Goal: Use online tool/utility: Utilize a website feature to perform a specific function

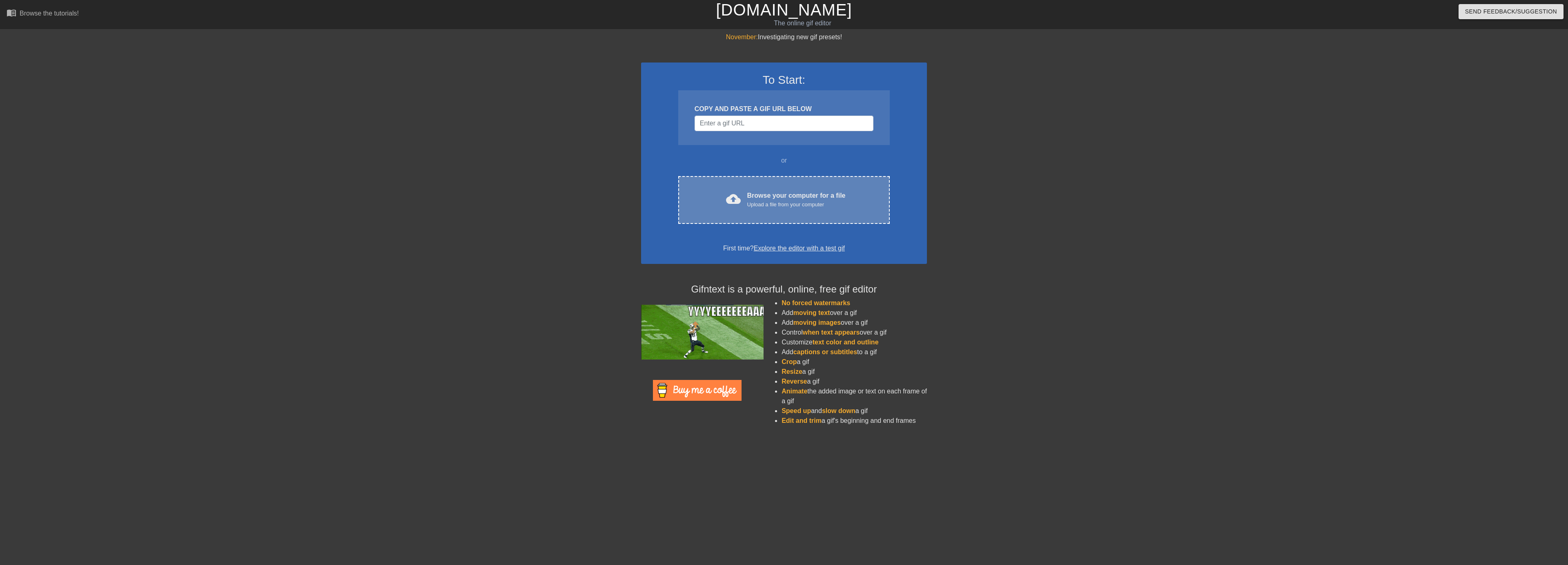
click at [763, 200] on div "Upload a file from your computer" at bounding box center [797, 204] width 99 height 8
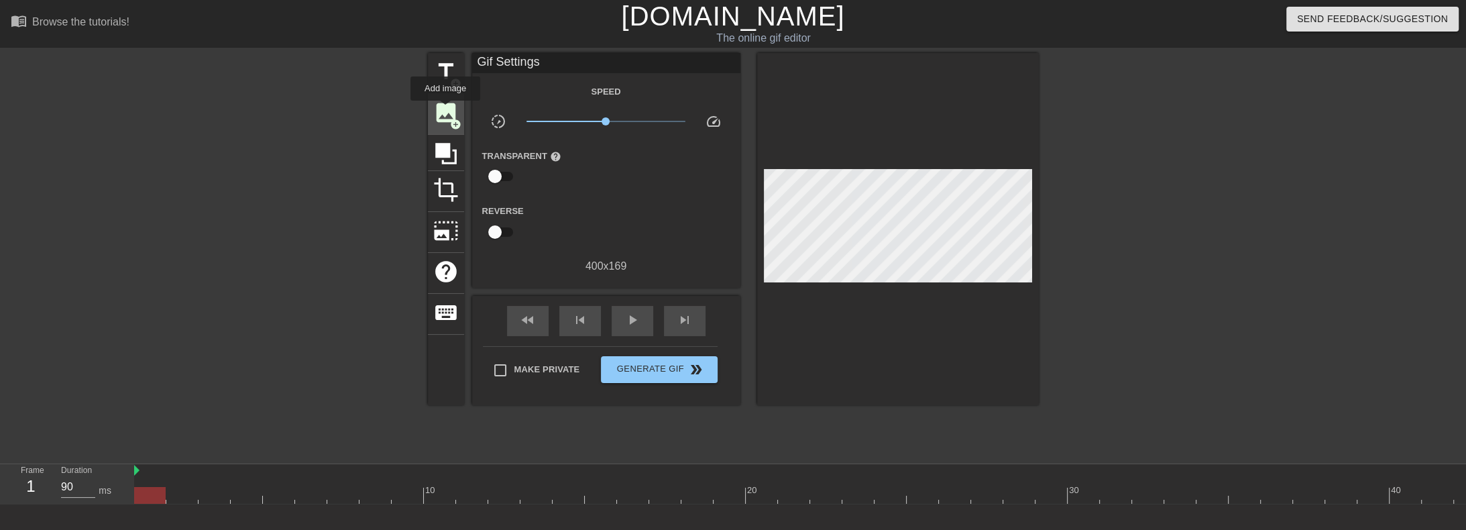
click at [445, 110] on span "image" at bounding box center [445, 112] width 25 height 25
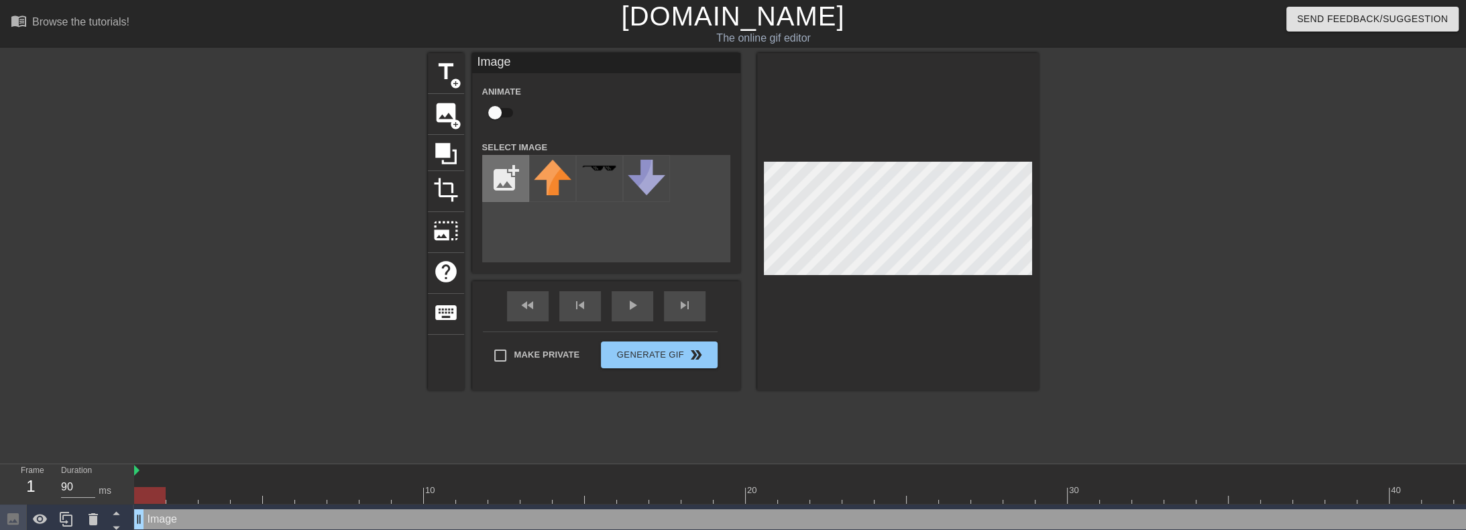
click at [502, 170] on input "file" at bounding box center [506, 179] width 46 height 46
type input "C:\fakepath\Untitled.png"
click at [549, 165] on img at bounding box center [553, 169] width 38 height 19
click at [760, 169] on div at bounding box center [898, 221] width 282 height 337
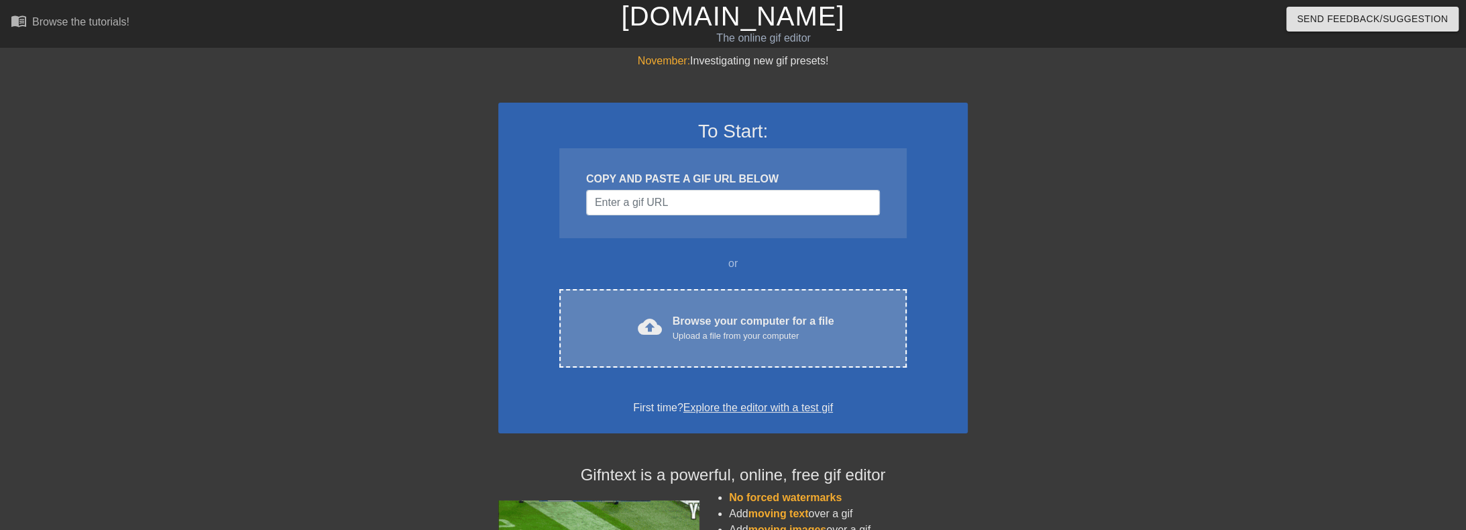
click at [751, 333] on div "Upload a file from your computer" at bounding box center [754, 335] width 162 height 13
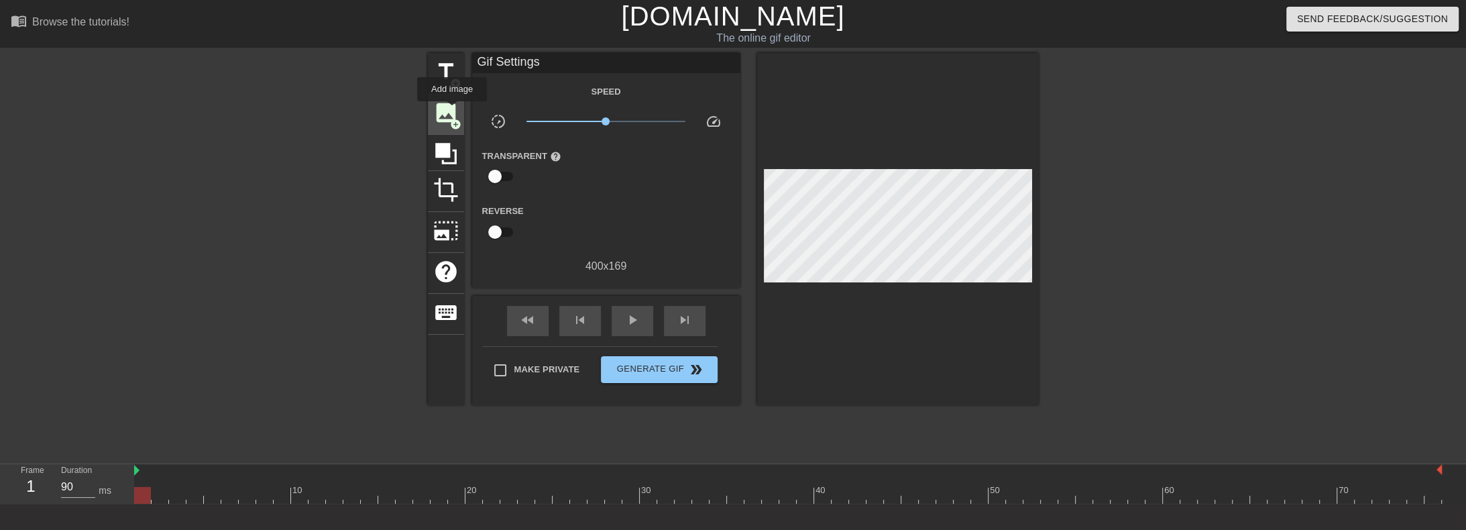
click at [452, 111] on span "image" at bounding box center [445, 112] width 25 height 25
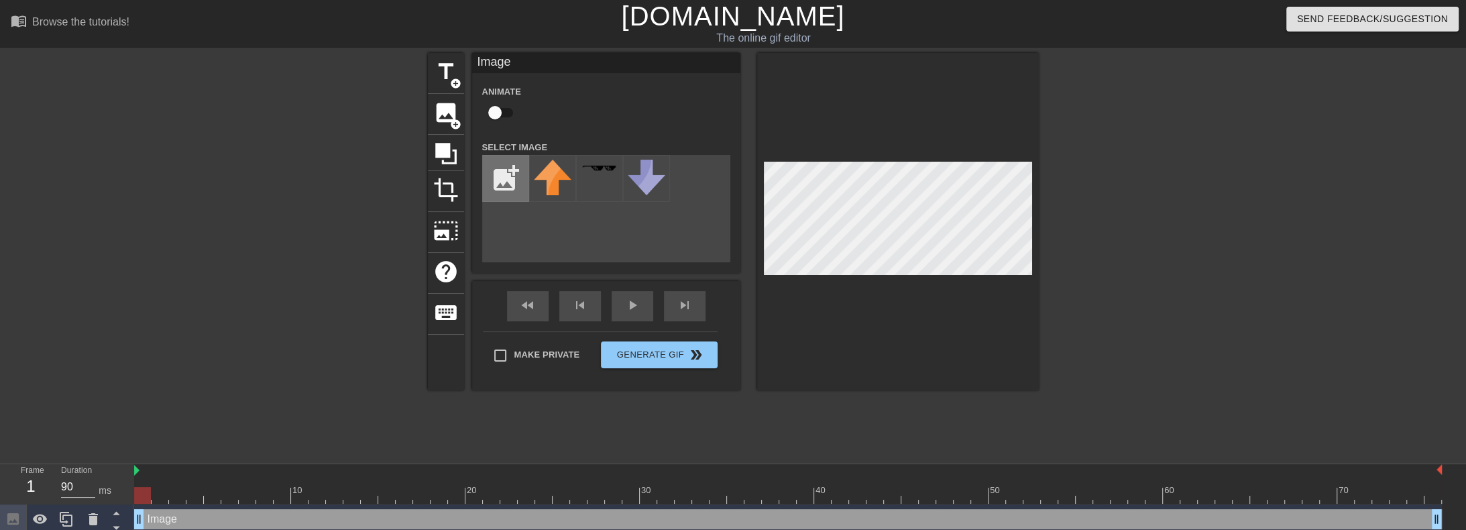
click at [498, 174] on input "file" at bounding box center [506, 179] width 46 height 46
type input "C:\fakepath\Espada.jpg"
click at [556, 170] on img at bounding box center [553, 170] width 38 height 21
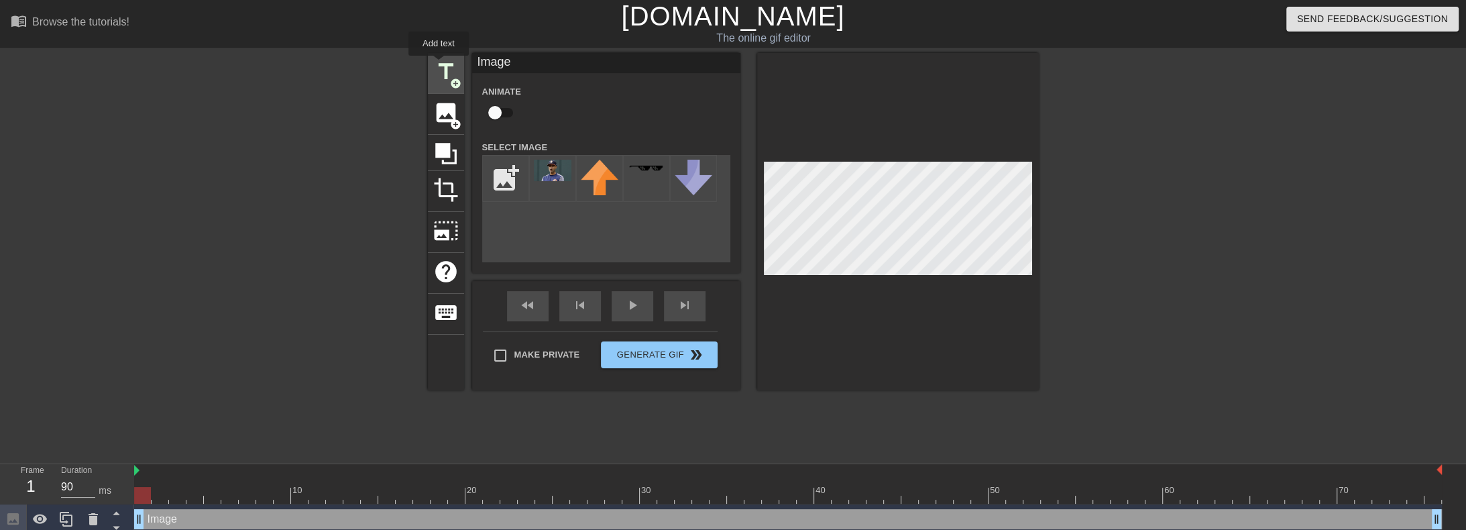
click at [439, 65] on span "title" at bounding box center [445, 71] width 25 height 25
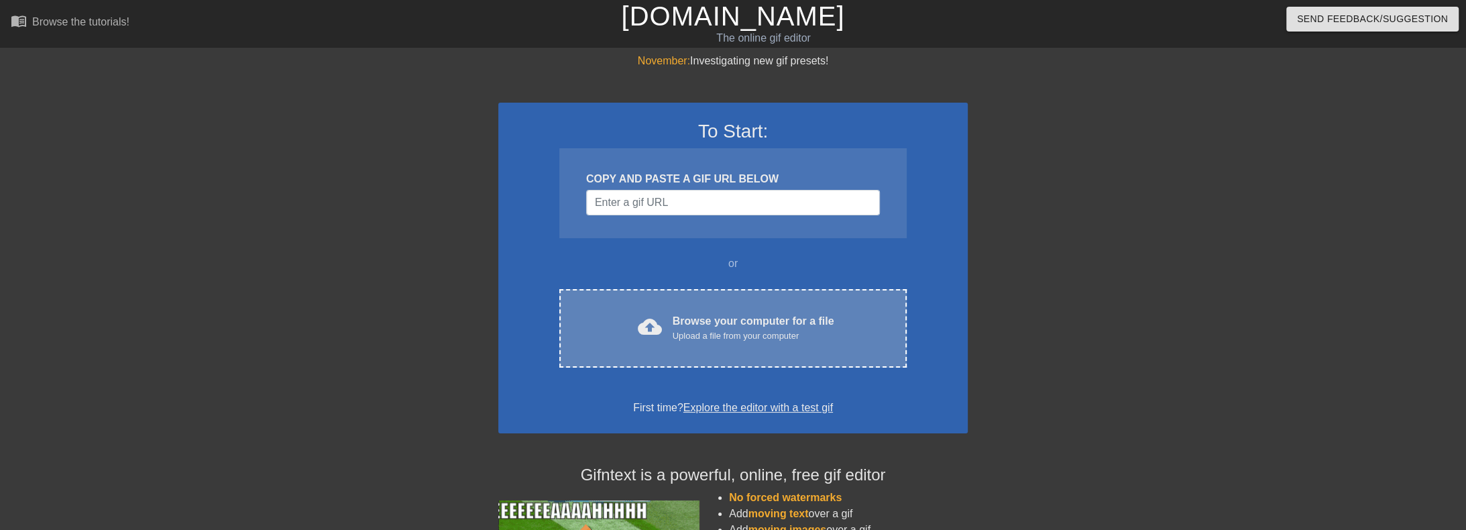
click at [730, 313] on div "Browse your computer for a file Upload a file from your computer" at bounding box center [754, 328] width 162 height 30
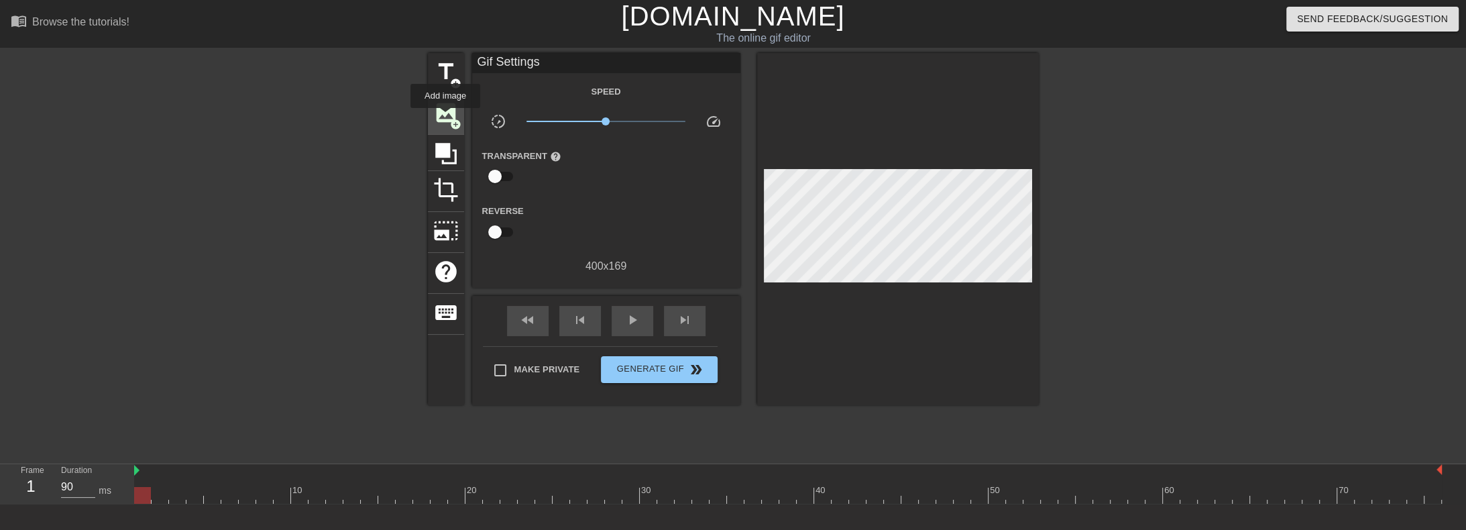
click at [445, 117] on span "image" at bounding box center [445, 112] width 25 height 25
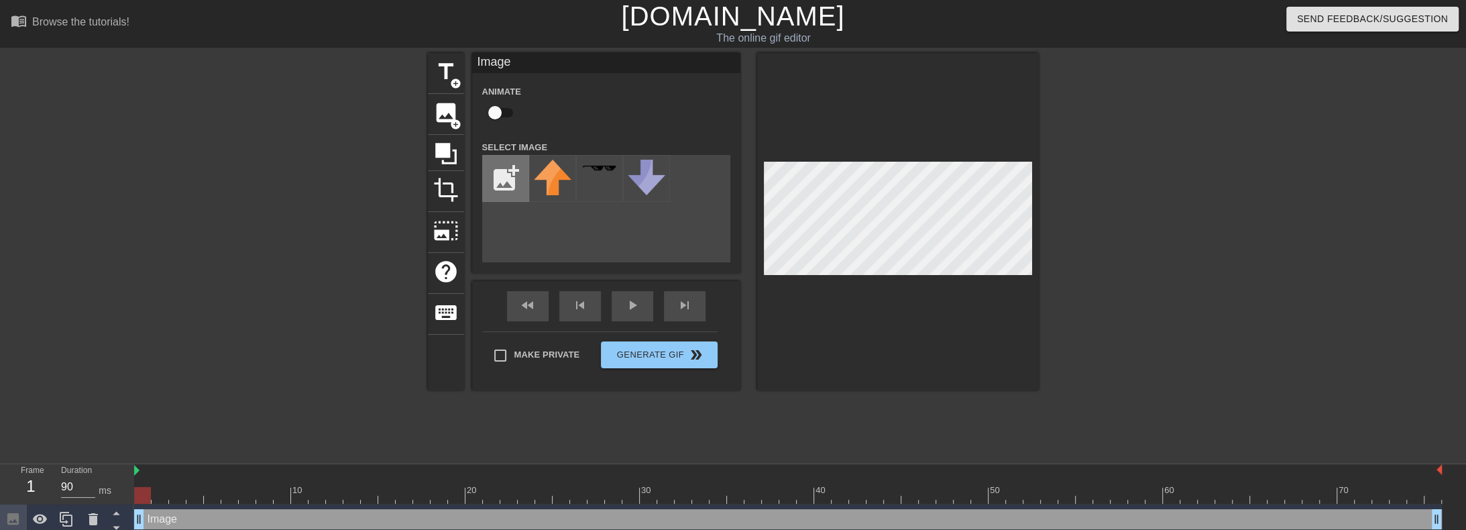
click at [493, 180] on input "file" at bounding box center [506, 179] width 46 height 46
type input "C:\fakepath\Untitled.png"
click at [550, 179] on div at bounding box center [552, 178] width 47 height 47
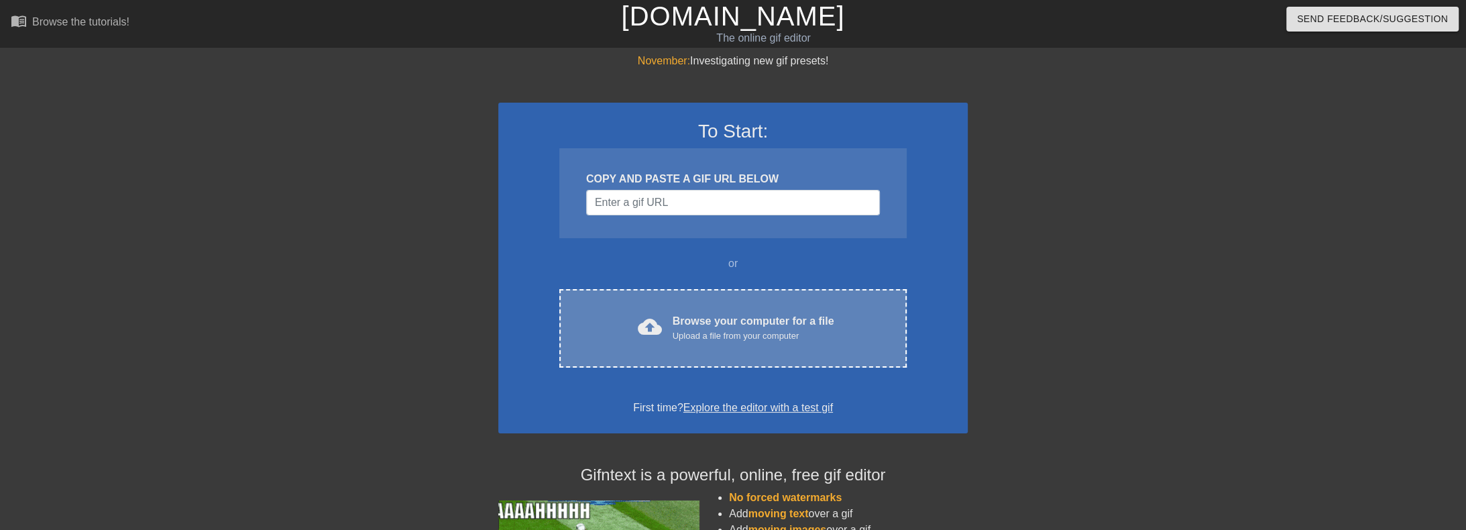
click at [722, 317] on div "Browse your computer for a file Upload a file from your computer" at bounding box center [754, 328] width 162 height 30
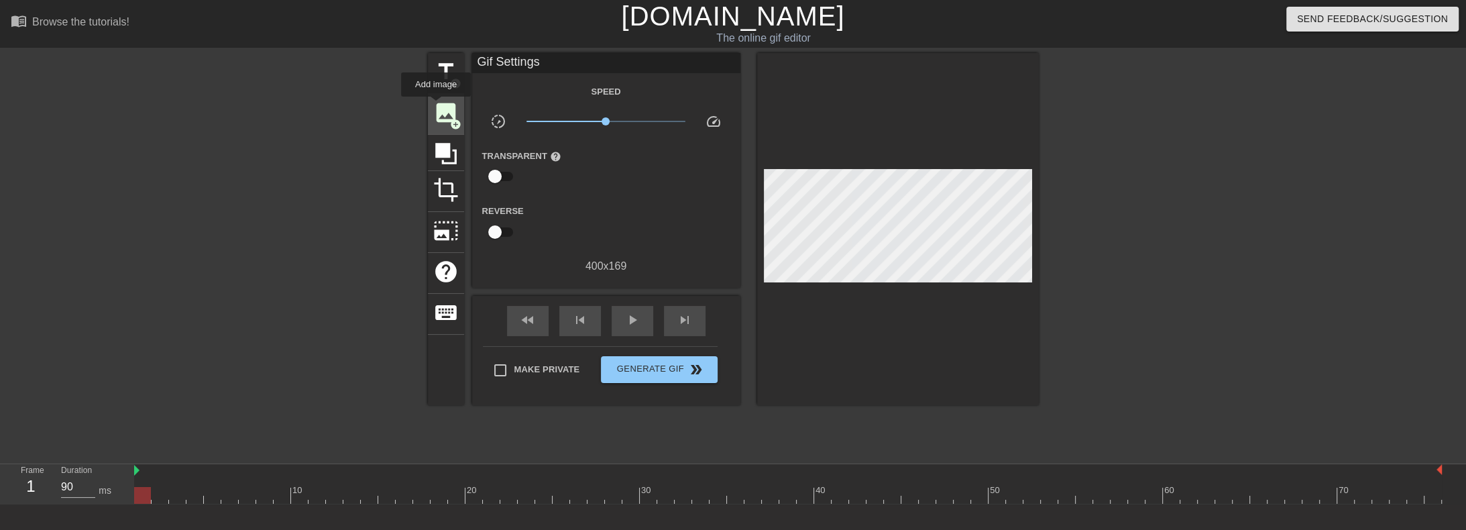
click at [436, 106] on span "image" at bounding box center [445, 112] width 25 height 25
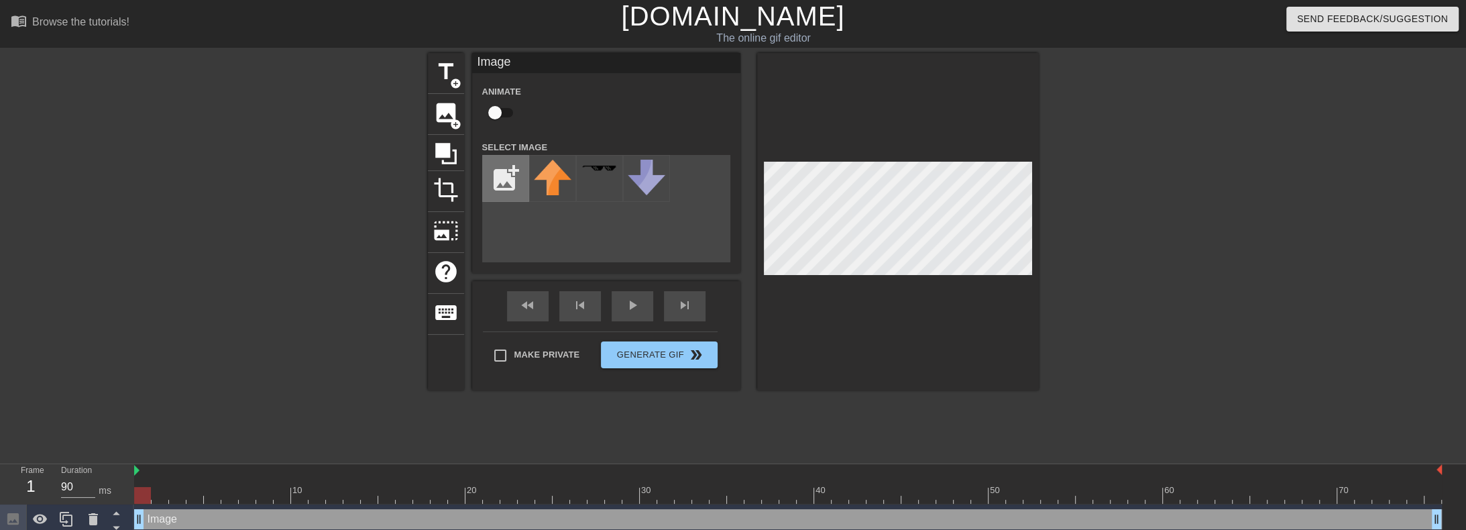
click at [502, 177] on input "file" at bounding box center [506, 179] width 46 height 46
type input "C:\fakepath\Untitled.png"
click at [545, 161] on img at bounding box center [553, 169] width 38 height 19
drag, startPoint x: 149, startPoint y: 518, endPoint x: 160, endPoint y: 519, distance: 10.8
click at [160, 519] on div "Image drag_handle drag_handle" at bounding box center [788, 519] width 1308 height 20
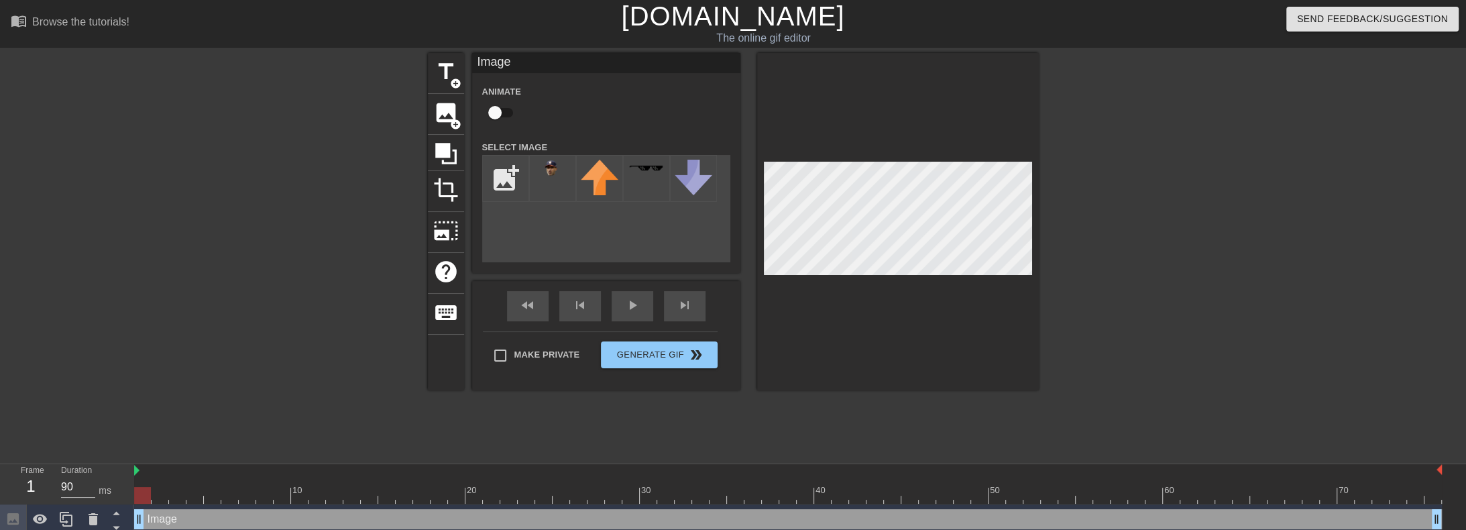
drag, startPoint x: 158, startPoint y: 522, endPoint x: 178, endPoint y: 519, distance: 19.6
click at [178, 519] on div "Image drag_handle drag_handle" at bounding box center [788, 519] width 1308 height 20
drag, startPoint x: 138, startPoint y: 519, endPoint x: 230, endPoint y: 521, distance: 92.6
drag, startPoint x: 223, startPoint y: 519, endPoint x: 268, endPoint y: 519, distance: 44.9
click at [268, 519] on div "Image drag_handle drag_handle" at bounding box center [788, 519] width 1308 height 20
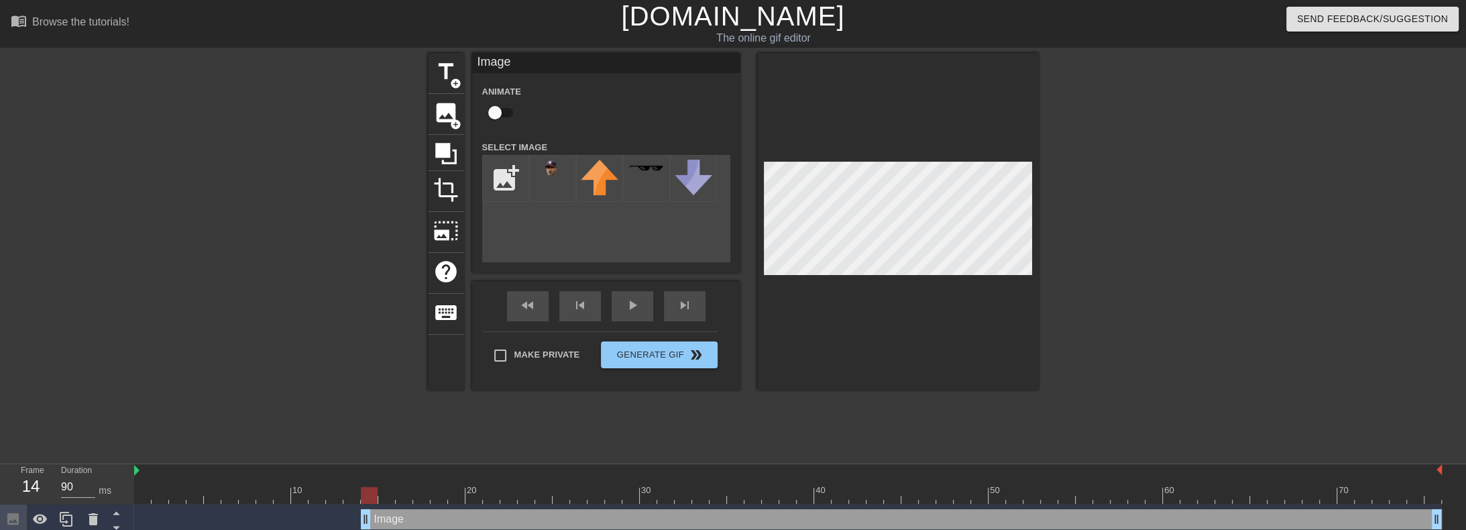
drag, startPoint x: 280, startPoint y: 514, endPoint x: 361, endPoint y: 519, distance: 80.7
drag, startPoint x: 366, startPoint y: 523, endPoint x: 124, endPoint y: 526, distance: 242.2
click at [124, 526] on div "Frame 1 Duration 90 ms 10 20 30 40 50 60 70 Image drag_handle drag_handle" at bounding box center [733, 499] width 1466 height 70
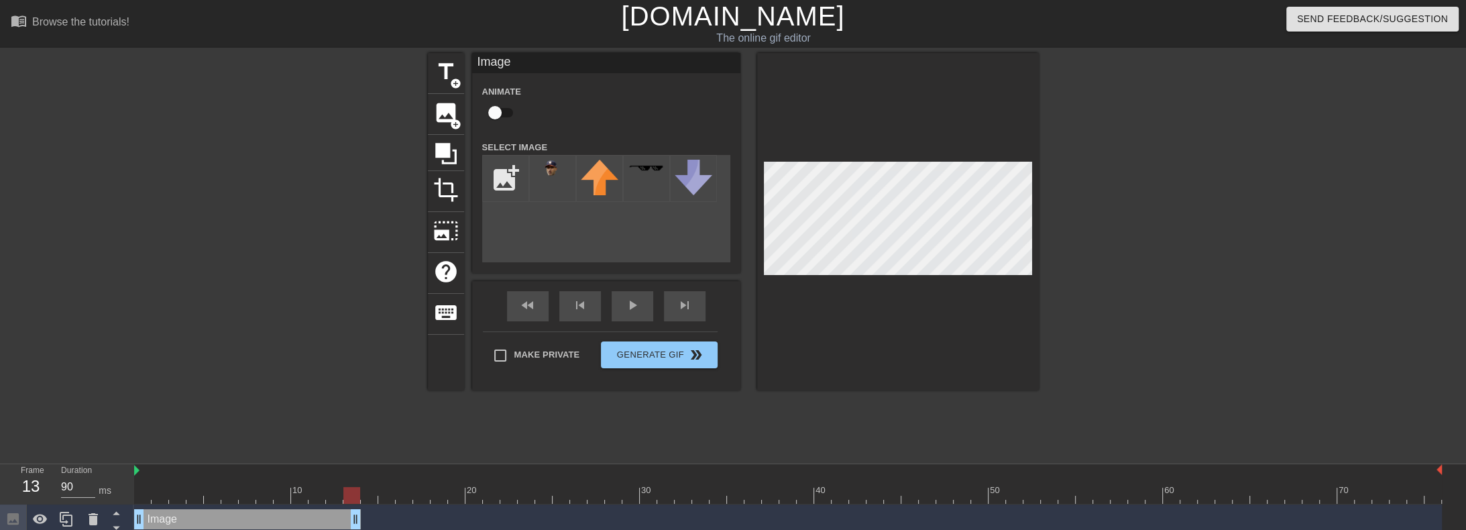
drag, startPoint x: 1438, startPoint y: 523, endPoint x: 350, endPoint y: 541, distance: 1087.6
click at [350, 529] on html "menu_book Browse the tutorials! Gifntext.com The online gif editor Send Feedbac…" at bounding box center [733, 267] width 1466 height 535
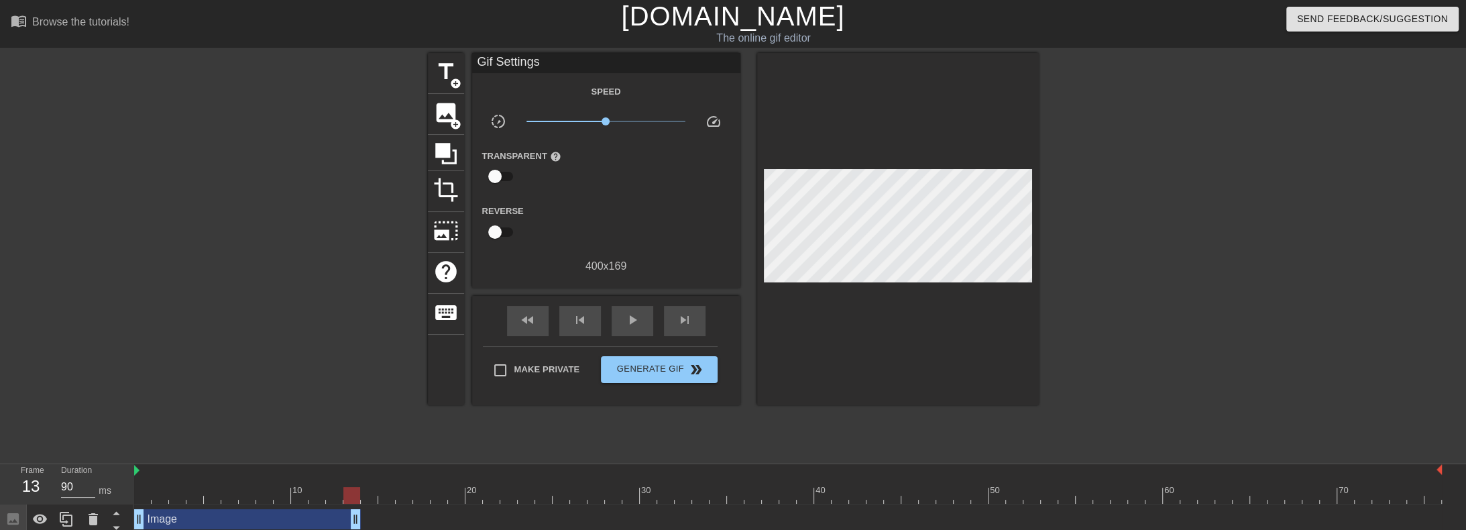
click at [651, 335] on div "fast_rewind skip_previous play_arrow skip_next Make Private Generate Gif double…" at bounding box center [606, 350] width 268 height 109
click at [650, 347] on div "Make Private Generate Gif double_arrow" at bounding box center [600, 372] width 235 height 53
click at [649, 362] on span "Generate Gif double_arrow" at bounding box center [658, 370] width 105 height 16
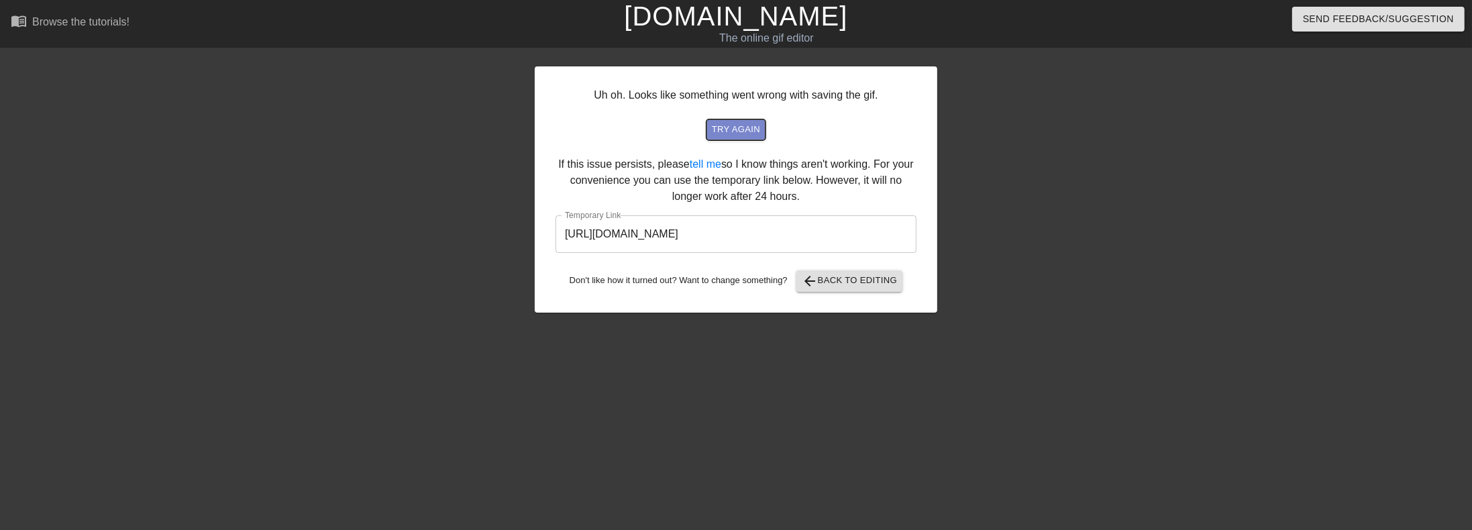
click at [738, 124] on span "try again" at bounding box center [736, 129] width 48 height 15
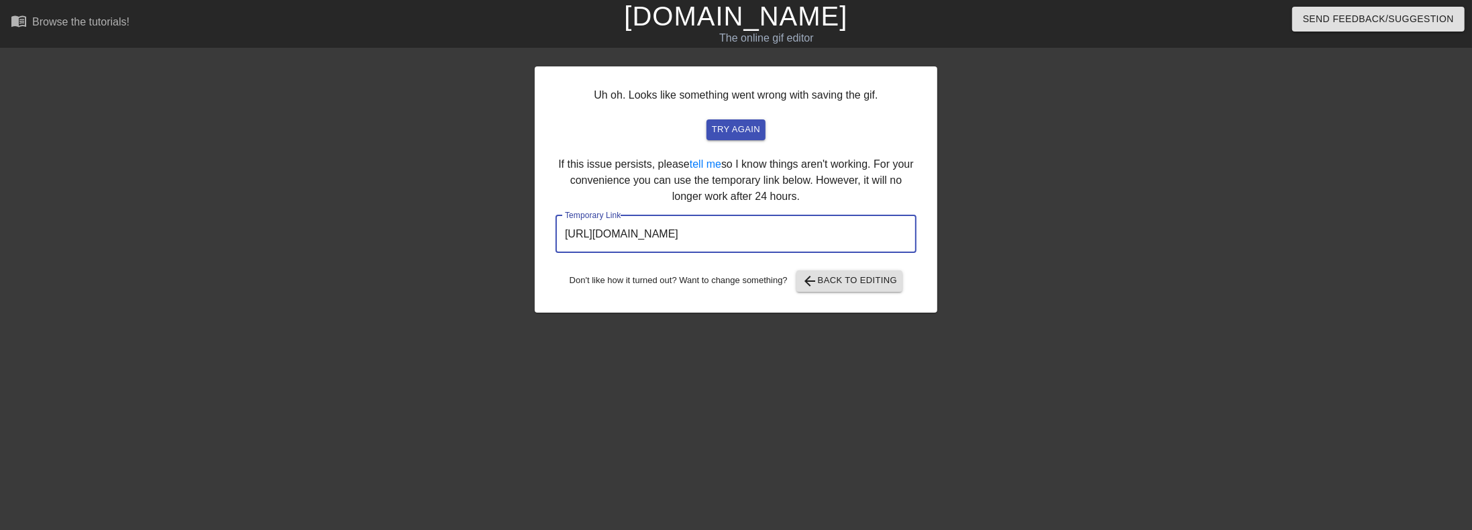
click at [741, 228] on input "https://www.gifntext.com/temp_generations/jRwY6bIJ.gif" at bounding box center [735, 234] width 361 height 38
click at [847, 277] on span "arrow_back Back to Editing" at bounding box center [850, 281] width 96 height 16
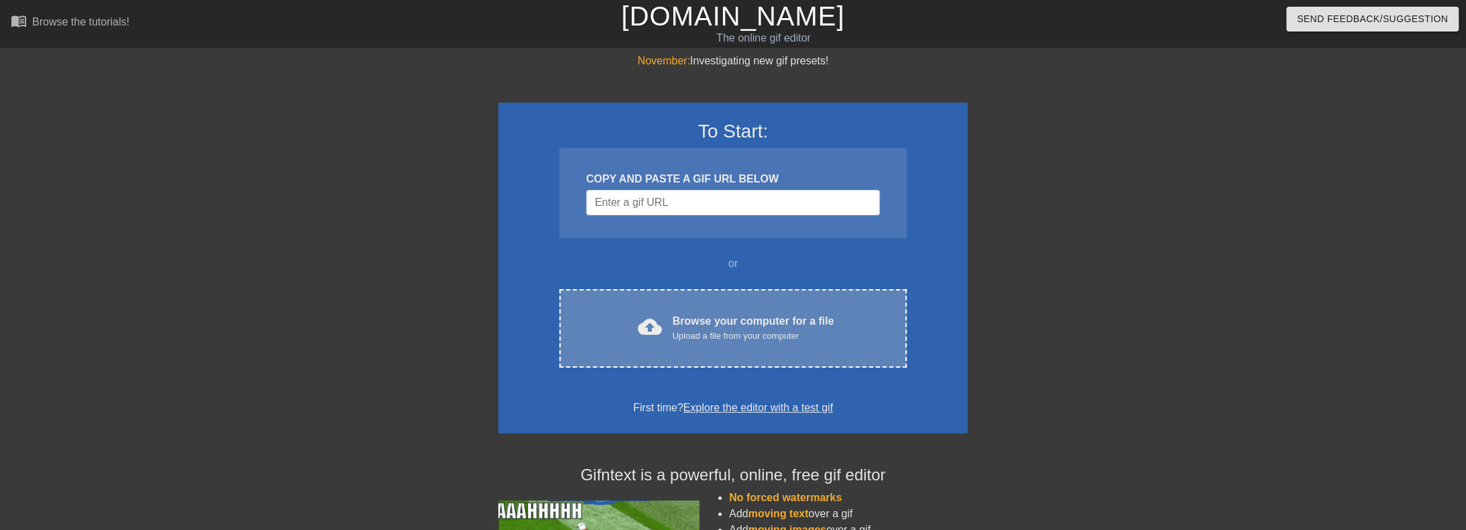
click at [739, 294] on div "cloud_upload Browse your computer for a file Upload a file from your computer C…" at bounding box center [732, 328] width 347 height 78
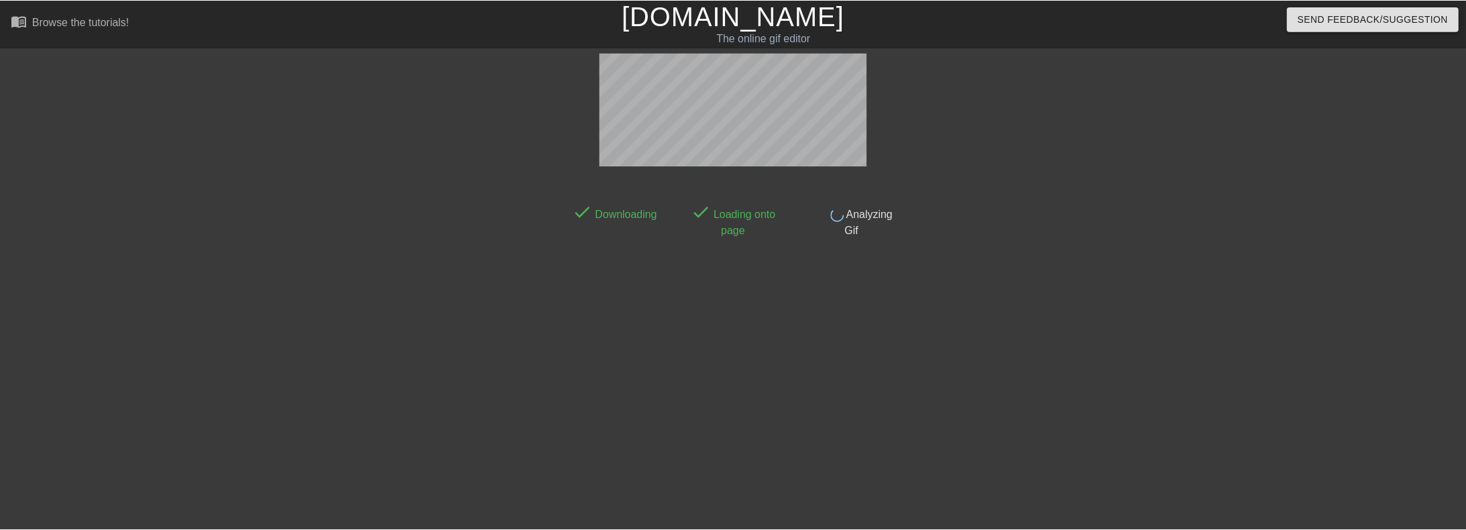
scroll to position [33, 0]
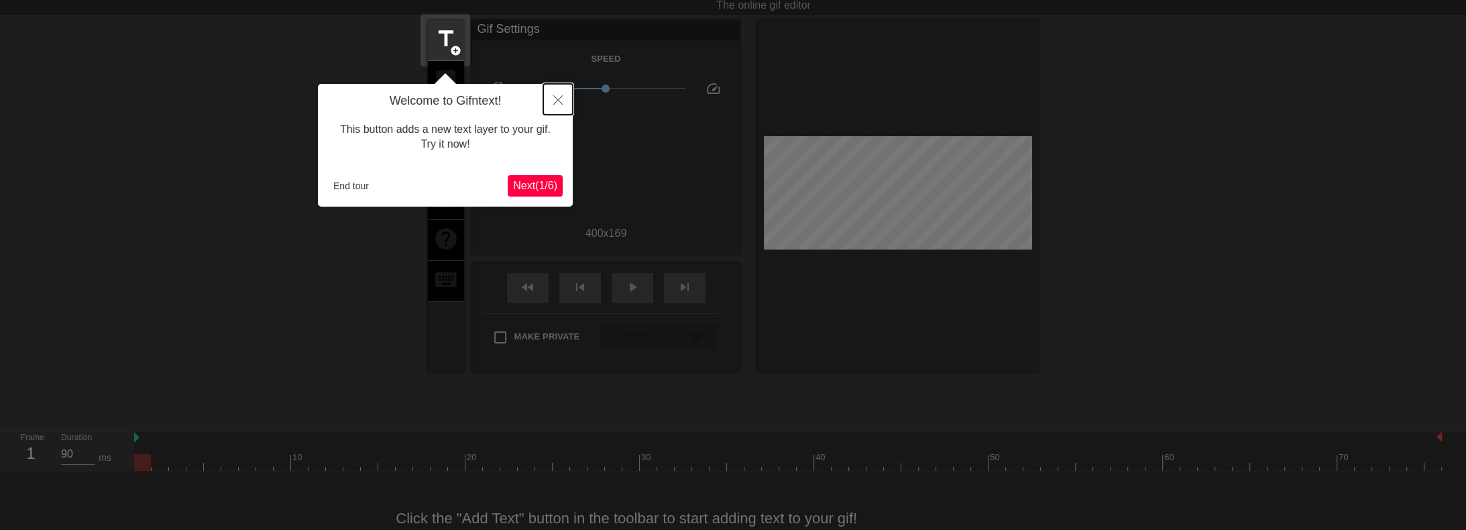
click at [556, 102] on icon "Close" at bounding box center [557, 99] width 9 height 9
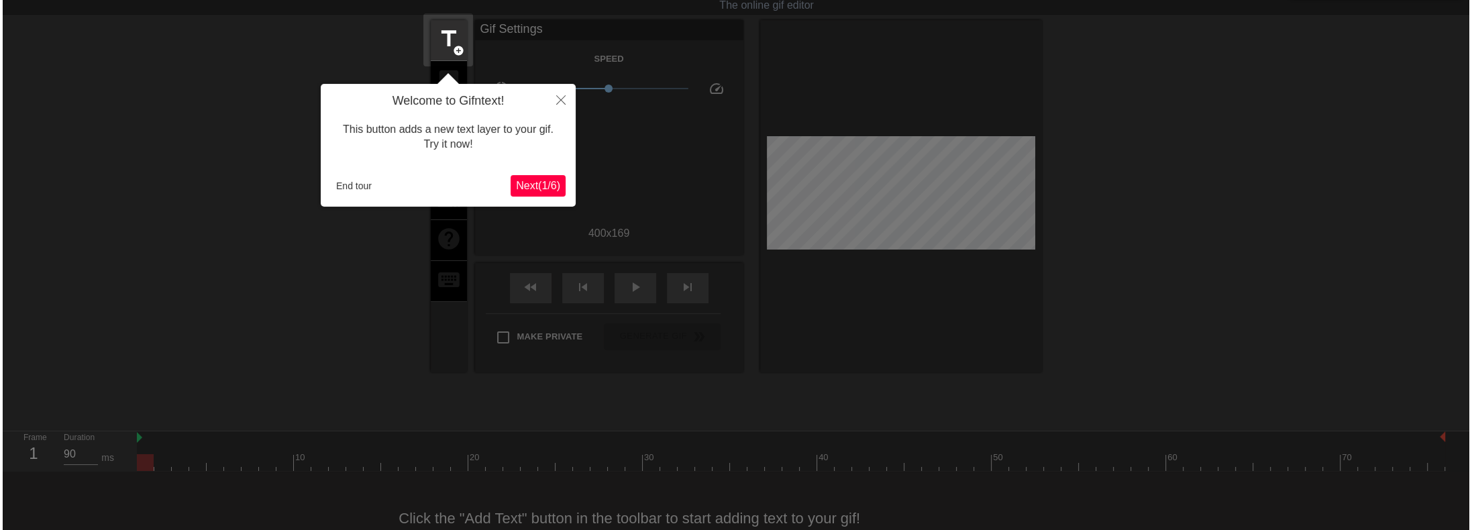
scroll to position [0, 0]
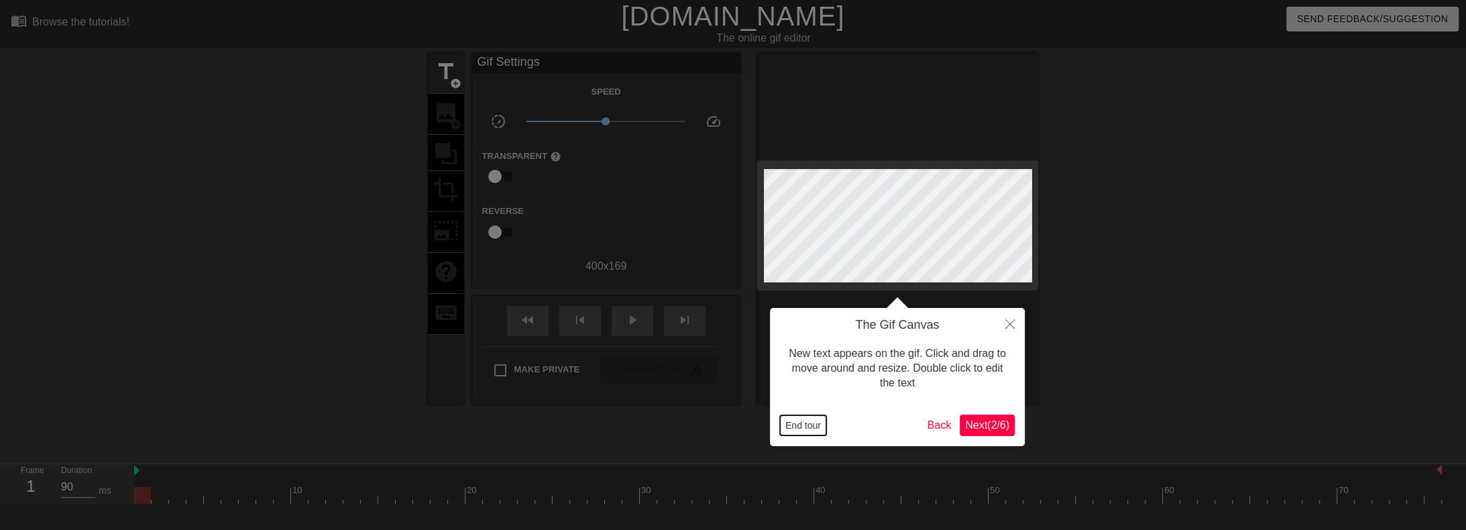
click at [798, 425] on button "End tour" at bounding box center [803, 425] width 46 height 20
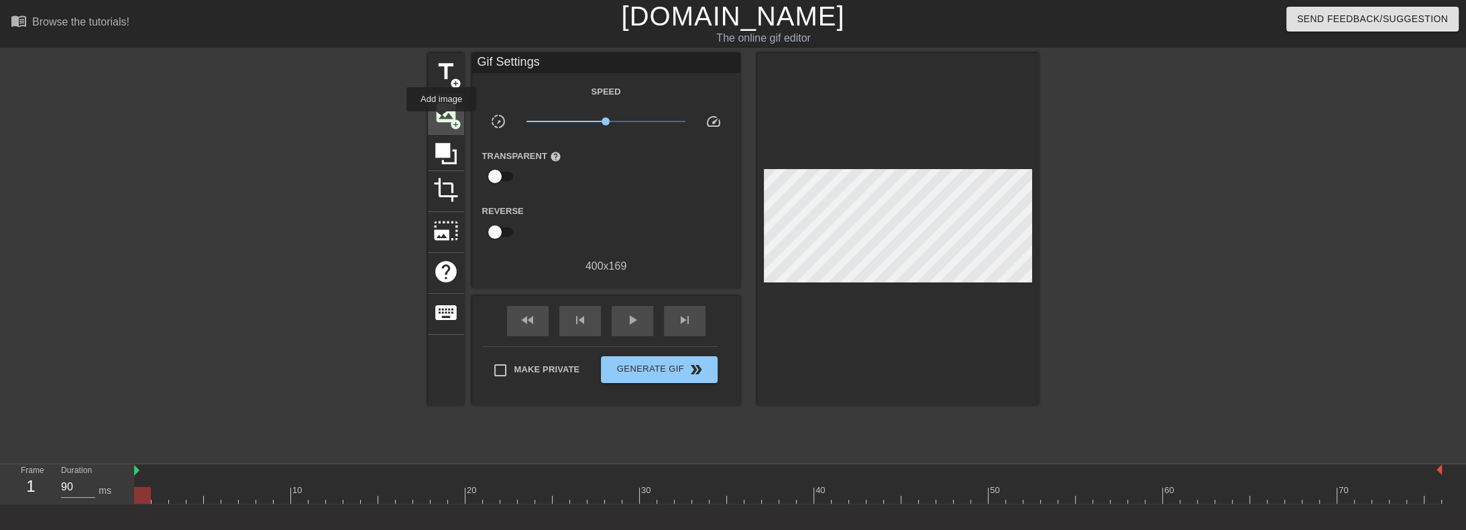
click at [441, 121] on span "image" at bounding box center [445, 112] width 25 height 25
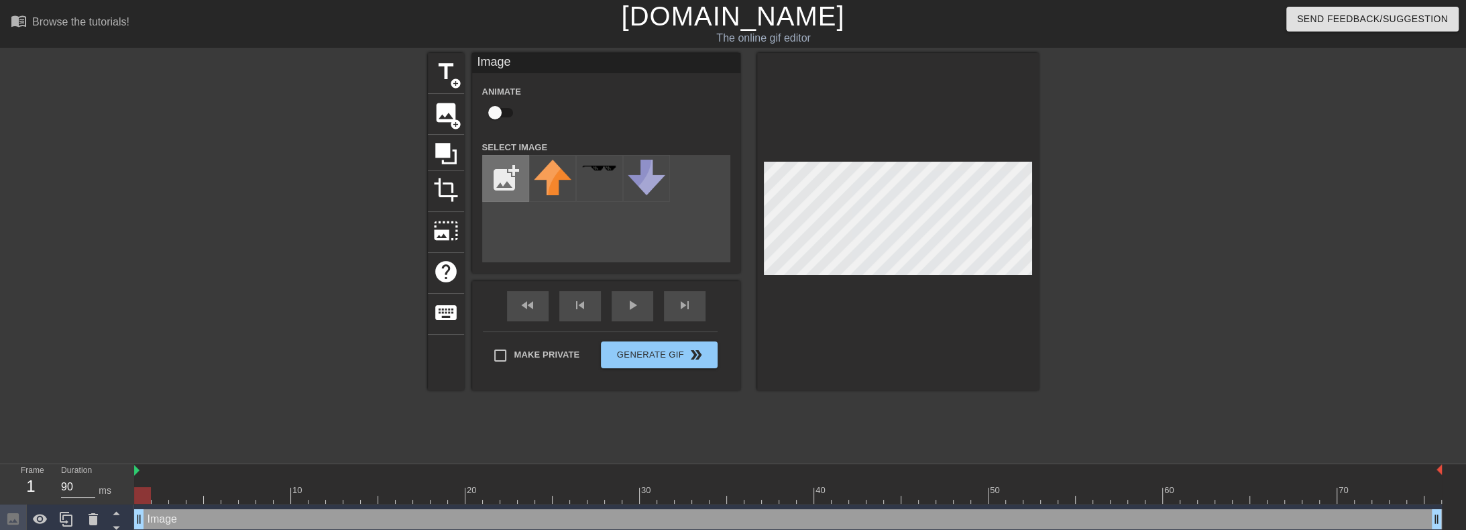
click at [495, 166] on input "file" at bounding box center [506, 179] width 46 height 46
type input "C:\fakepath\Untitled.png"
click at [546, 176] on img at bounding box center [553, 169] width 38 height 19
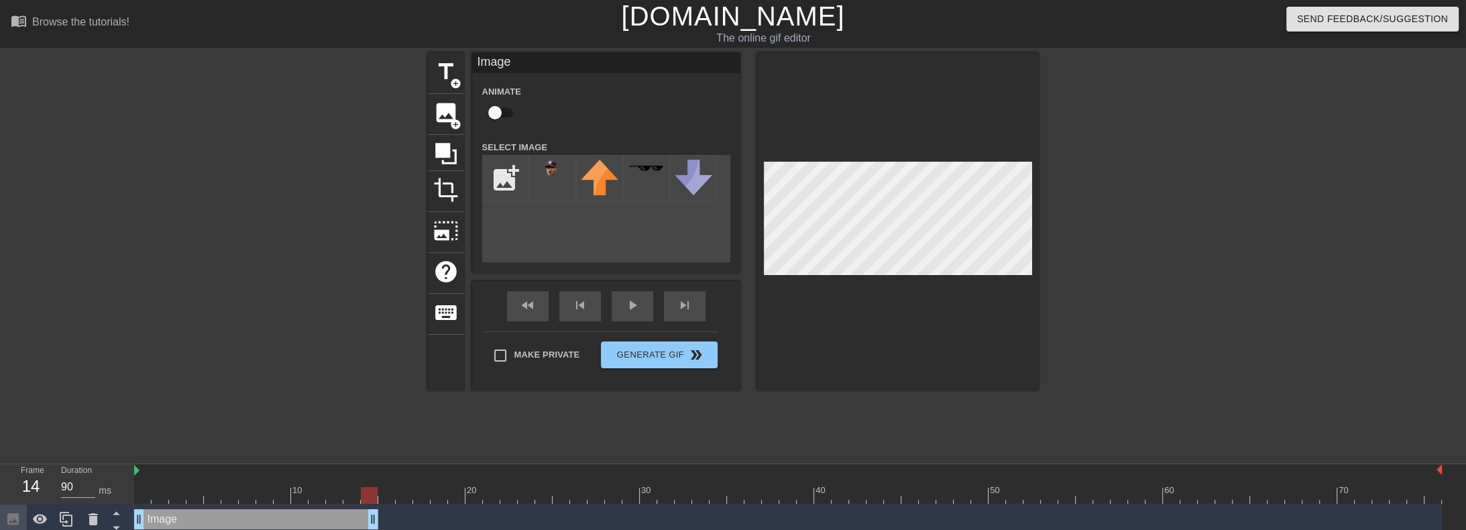
drag, startPoint x: 1438, startPoint y: 521, endPoint x: 381, endPoint y: 538, distance: 1056.7
click at [381, 529] on html "menu_book Browse the tutorials! [DOMAIN_NAME] The online gif editor Send Feedba…" at bounding box center [733, 267] width 1466 height 535
drag, startPoint x: 374, startPoint y: 521, endPoint x: 279, endPoint y: 525, distance: 94.7
drag, startPoint x: 283, startPoint y: 522, endPoint x: 374, endPoint y: 525, distance: 90.6
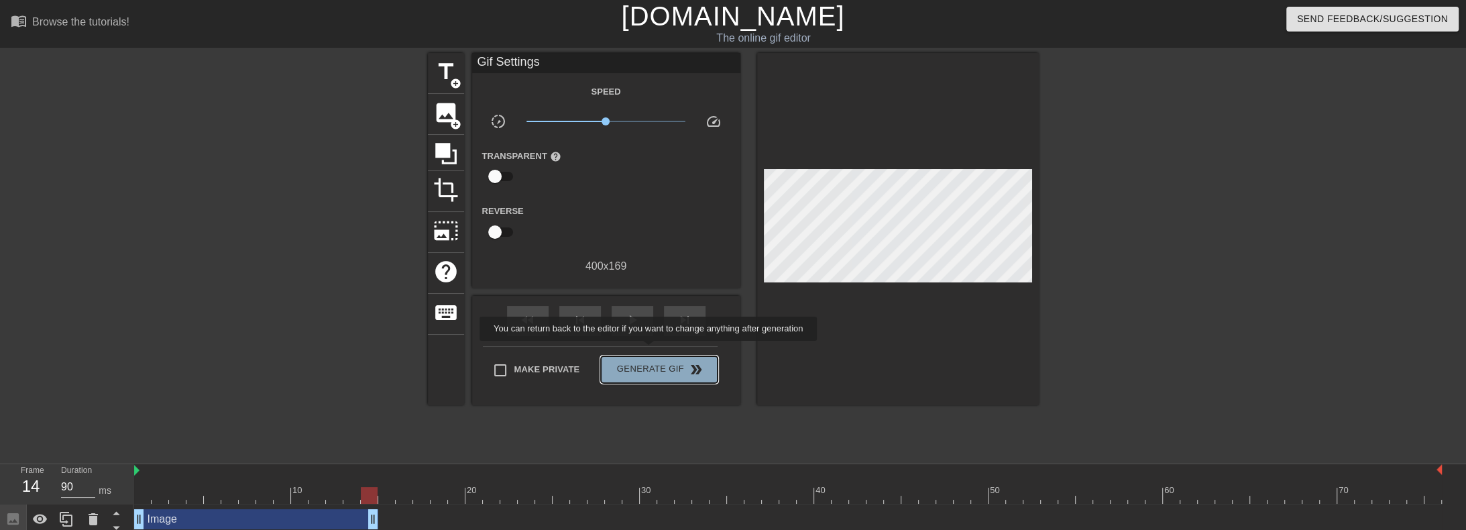
click at [650, 356] on button "Generate Gif double_arrow" at bounding box center [659, 369] width 116 height 27
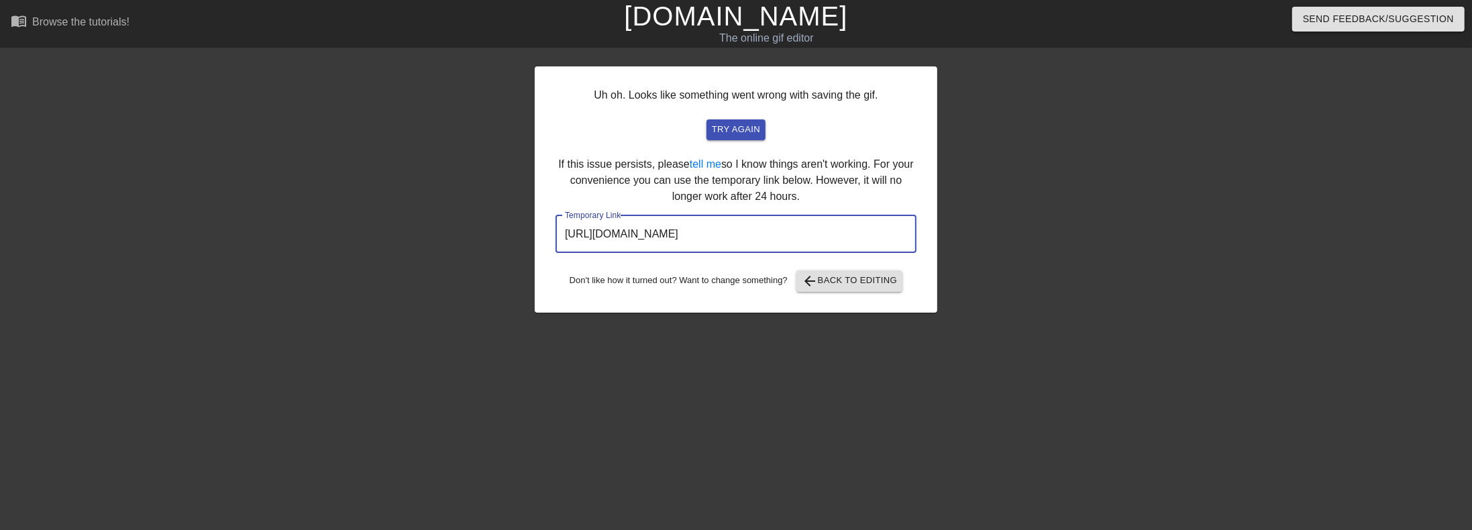
drag, startPoint x: 835, startPoint y: 229, endPoint x: 557, endPoint y: 231, distance: 277.7
click at [557, 231] on input "[URL][DOMAIN_NAME]" at bounding box center [735, 234] width 361 height 38
